Goal: Navigation & Orientation: Find specific page/section

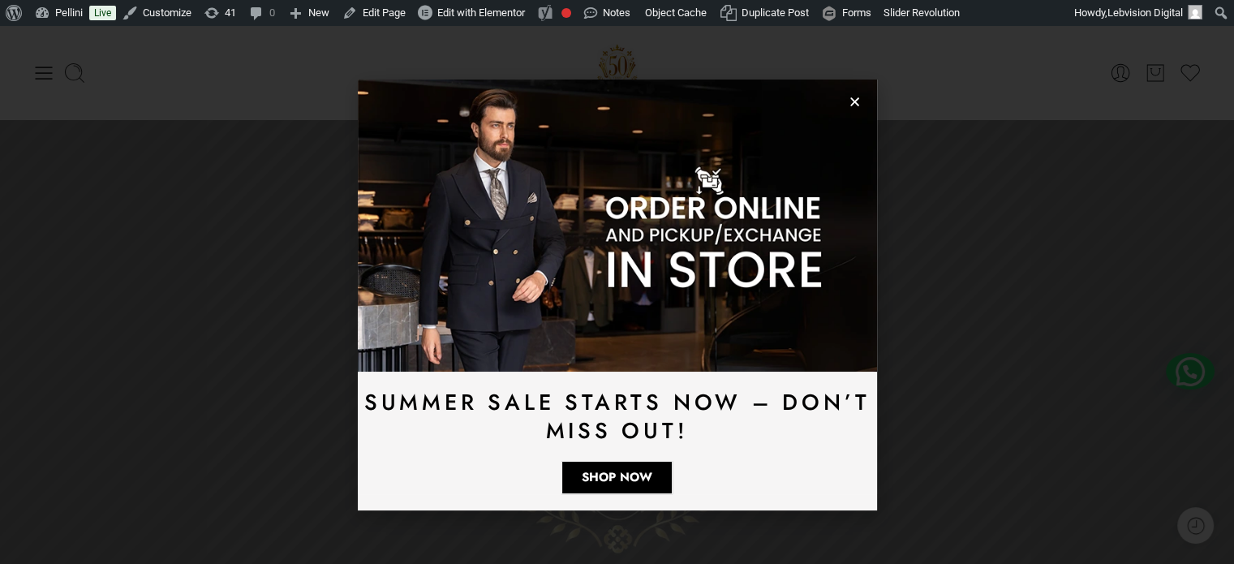
click at [858, 101] on icon "Close" at bounding box center [855, 102] width 12 height 12
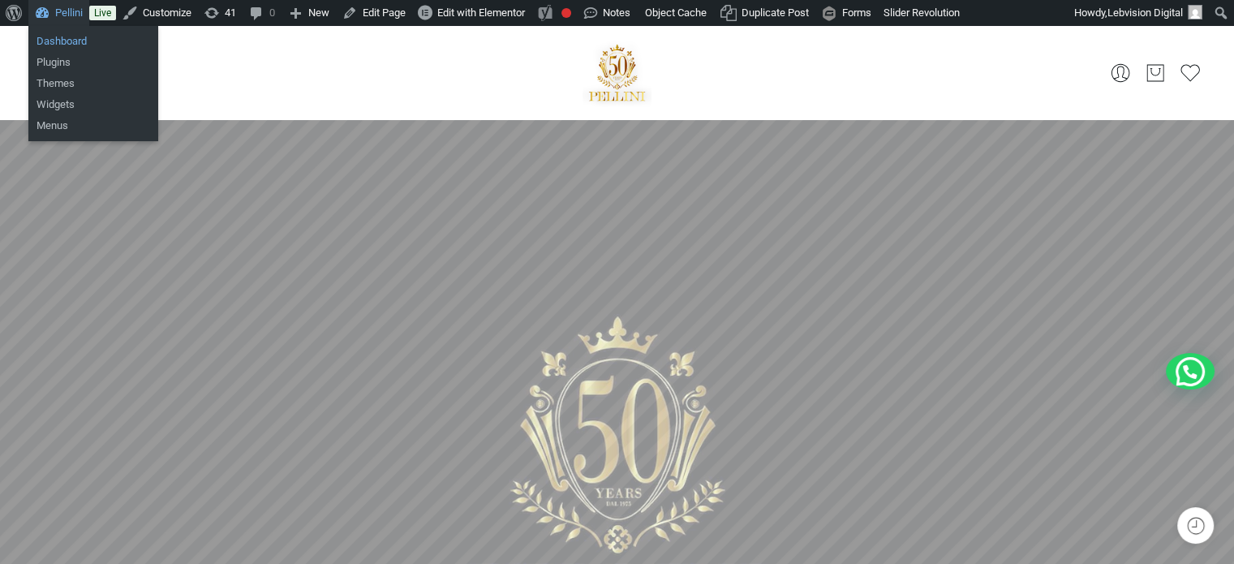
click at [65, 45] on link "Dashboard" at bounding box center [93, 41] width 130 height 21
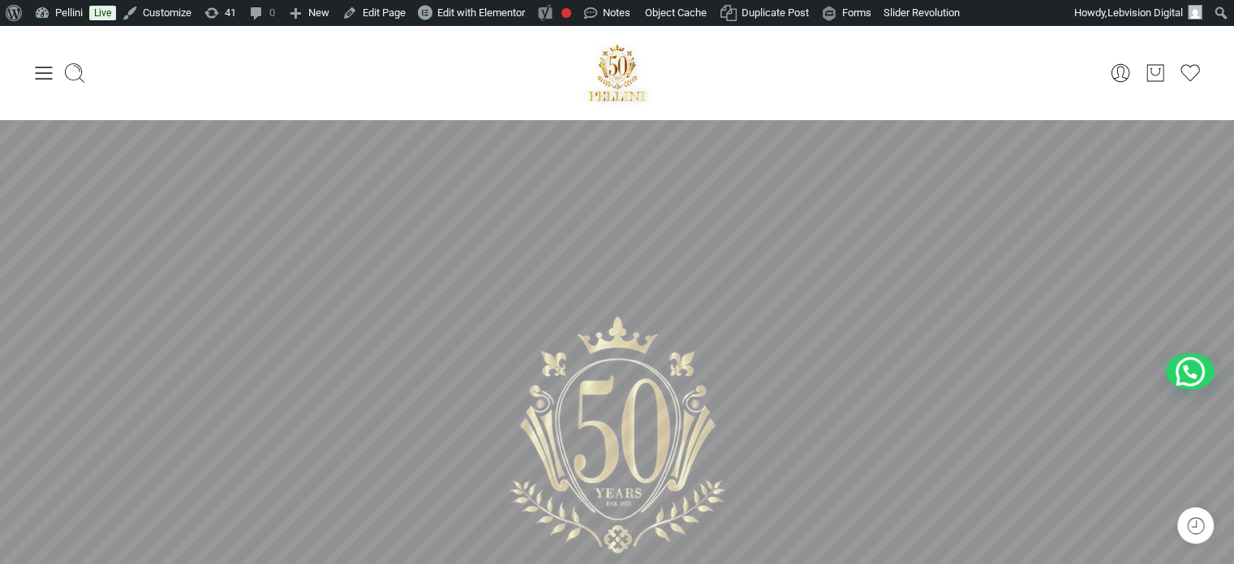
click at [51, 74] on icon at bounding box center [43, 73] width 23 height 23
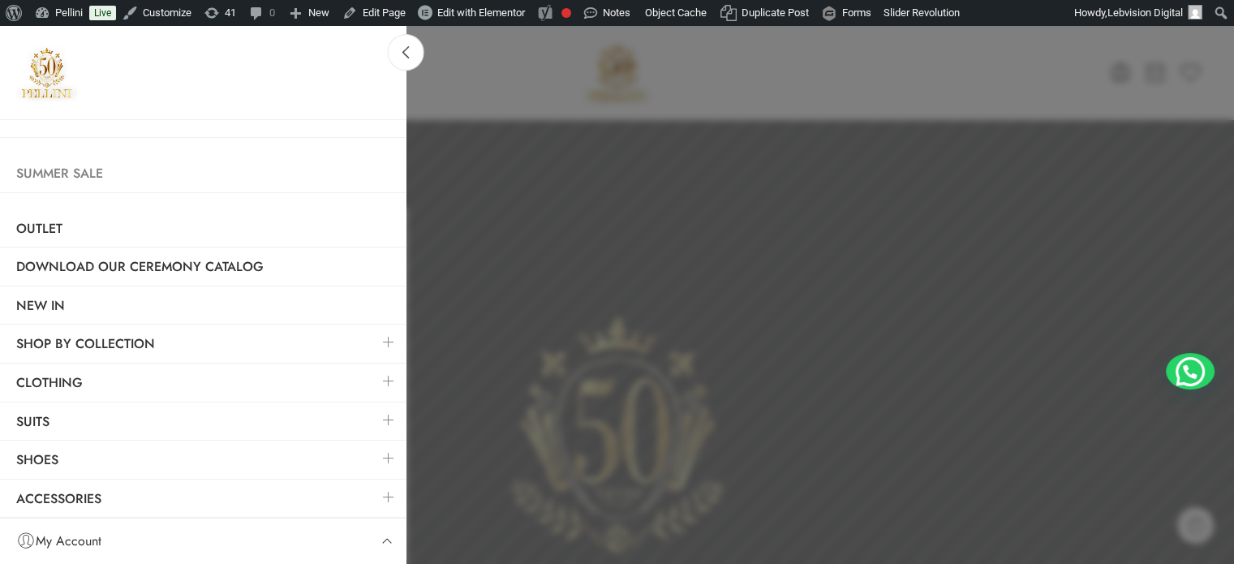
click at [67, 174] on link "Summer Sale" at bounding box center [203, 173] width 406 height 37
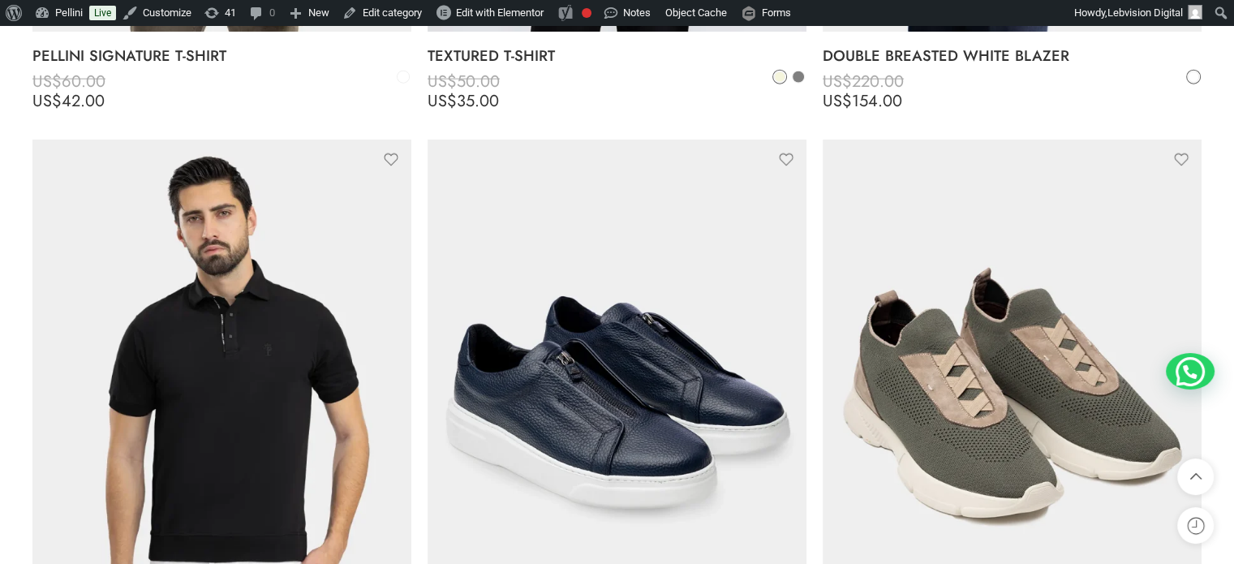
scroll to position [3976, 0]
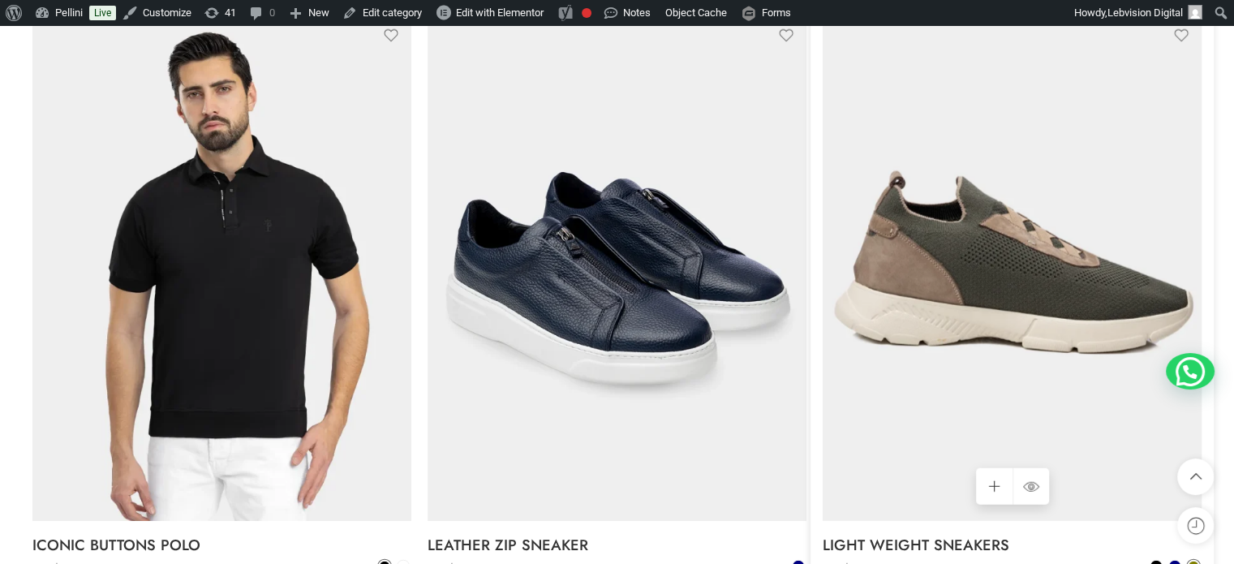
drag, startPoint x: 941, startPoint y: 228, endPoint x: 938, endPoint y: 142, distance: 86.1
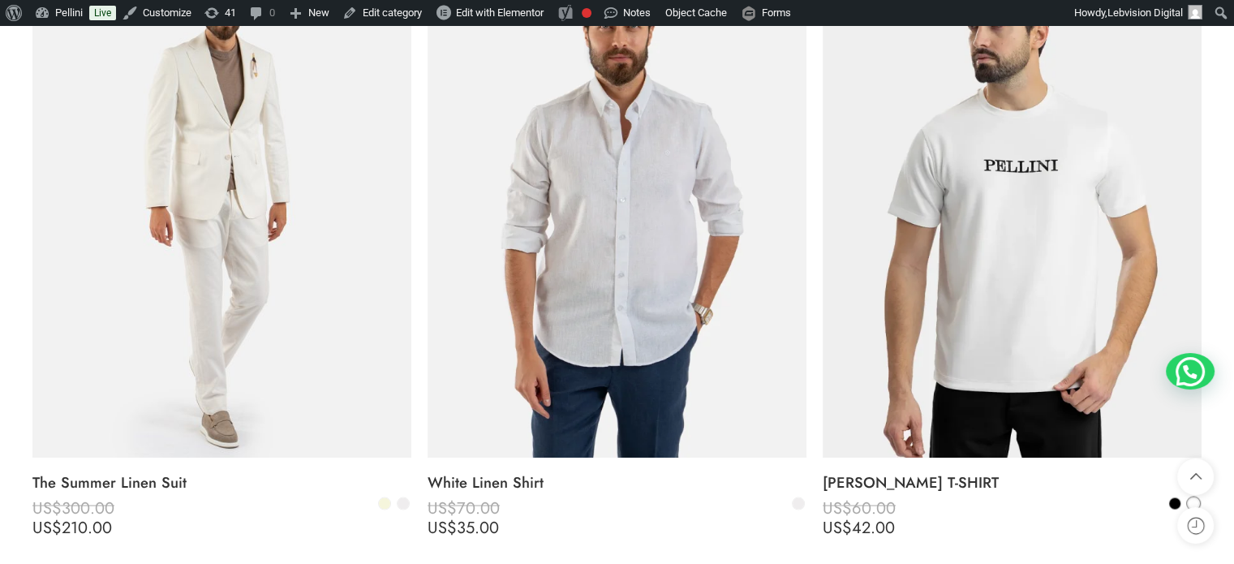
scroll to position [2677, 0]
